Goal: Contribute content: Contribute content

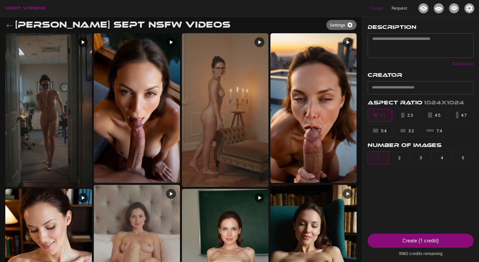
scroll to position [83, 0]
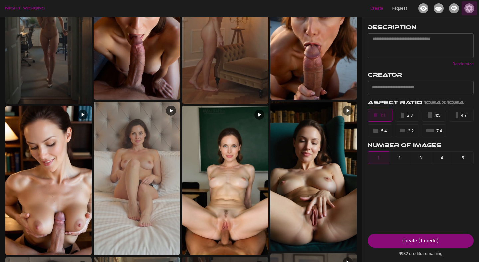
click at [470, 12] on img "button" at bounding box center [469, 8] width 10 height 10
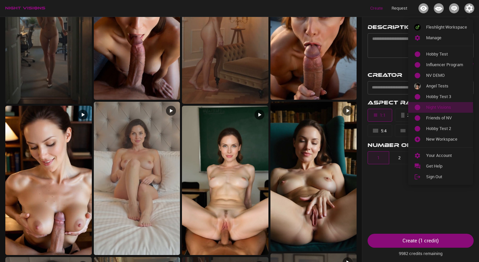
click at [444, 106] on span "Night Visions" at bounding box center [446, 107] width 41 height 7
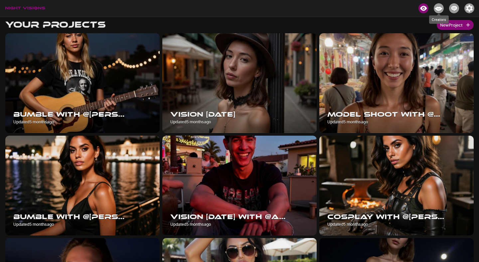
click at [437, 8] on img "Creators" at bounding box center [438, 8] width 10 height 10
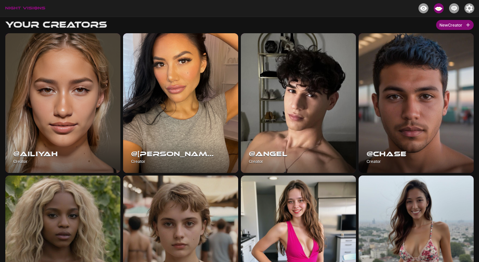
click at [447, 25] on button "New Creator" at bounding box center [455, 25] width 38 height 10
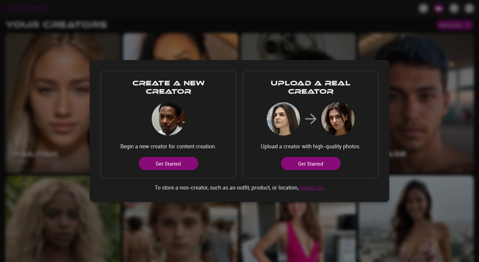
click at [295, 162] on button "Get Started" at bounding box center [310, 163] width 59 height 13
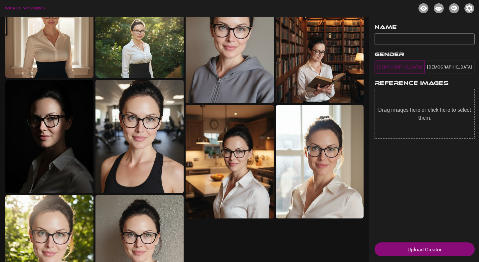
scroll to position [314, 0]
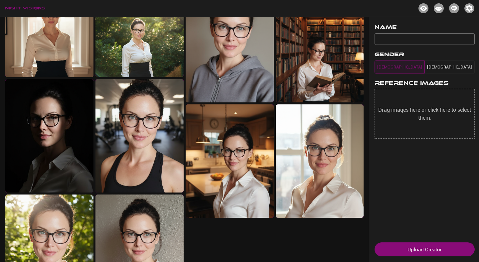
click at [152, 120] on img at bounding box center [139, 135] width 88 height 113
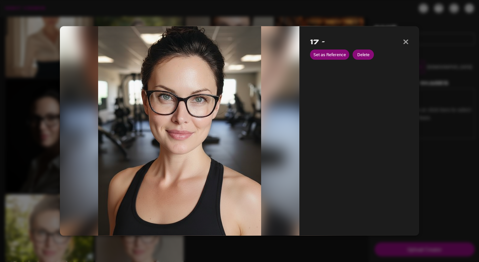
click at [288, 15] on div at bounding box center [239, 131] width 479 height 262
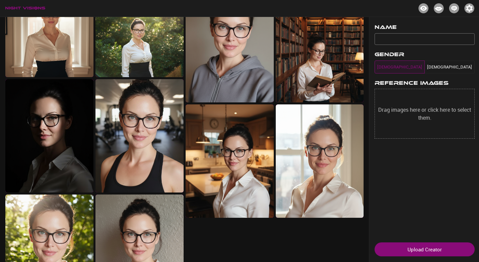
click at [324, 166] on img at bounding box center [320, 160] width 88 height 113
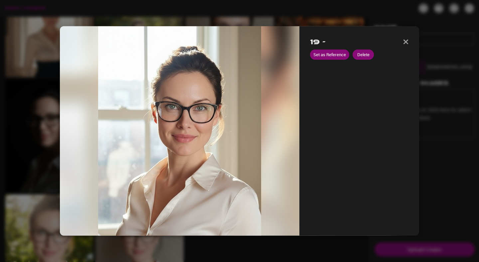
click at [326, 57] on button "Set as Reference" at bounding box center [329, 55] width 39 height 10
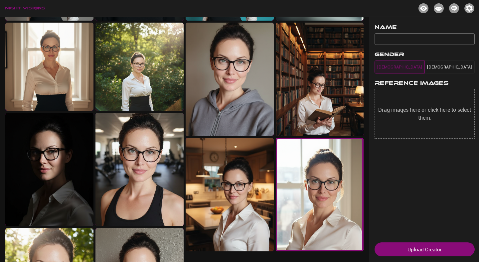
scroll to position [360, 0]
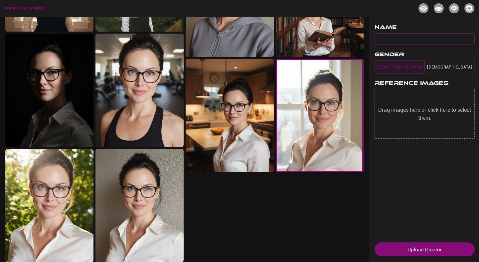
click at [428, 39] on input "text" at bounding box center [424, 39] width 100 height 12
click at [391, 39] on input "**********" at bounding box center [424, 39] width 100 height 12
click at [418, 40] on input "**********" at bounding box center [424, 39] width 100 height 12
type input "**********"
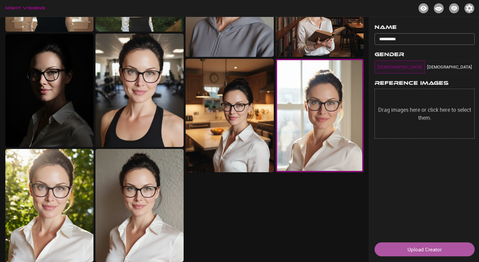
click at [436, 247] on button "Upload Creator" at bounding box center [424, 249] width 100 height 14
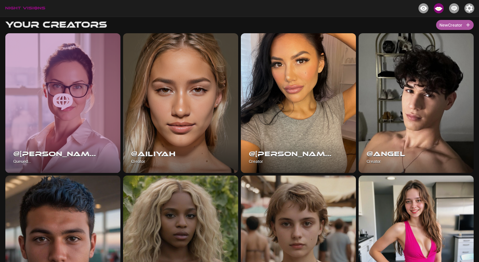
click at [441, 25] on button "New Creator" at bounding box center [455, 25] width 38 height 10
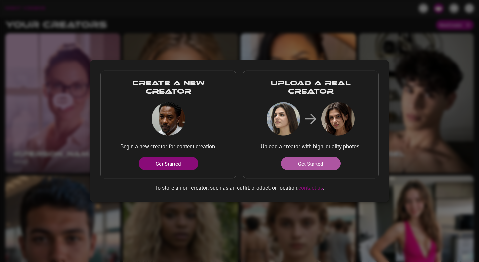
click at [322, 165] on button "Get Started" at bounding box center [310, 163] width 59 height 13
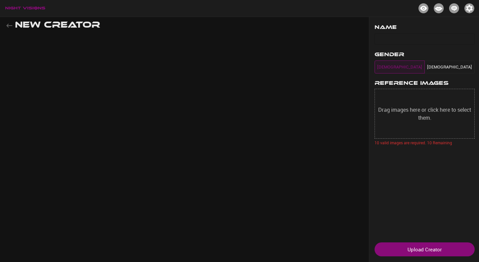
click at [398, 41] on input "text" at bounding box center [424, 39] width 100 height 12
type input "*****"
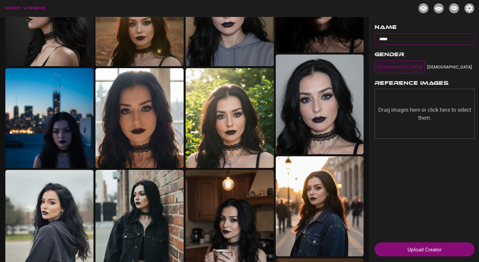
scroll to position [164, 0]
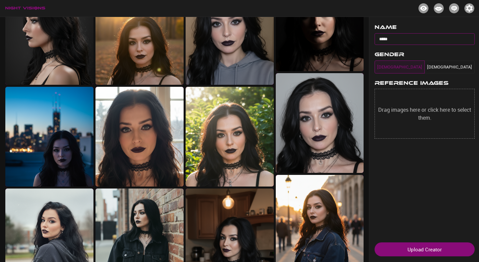
click at [326, 114] on img at bounding box center [320, 123] width 88 height 100
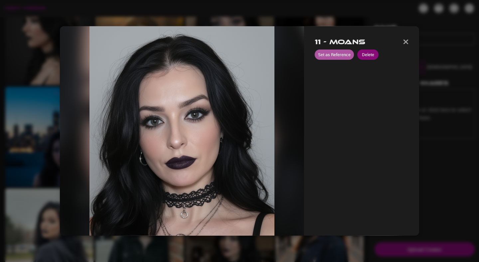
click at [345, 55] on button "Set as Reference" at bounding box center [333, 55] width 39 height 10
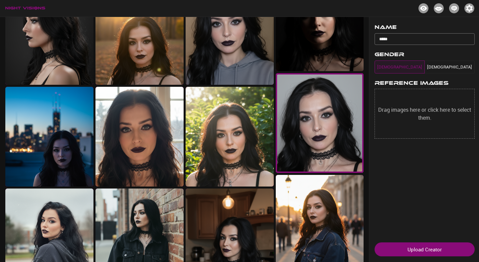
click at [416, 249] on button "Upload Creator" at bounding box center [424, 249] width 100 height 14
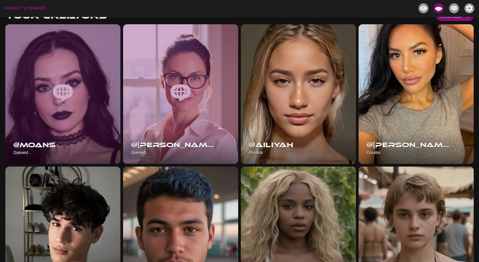
scroll to position [10, 0]
